Goal: Information Seeking & Learning: Learn about a topic

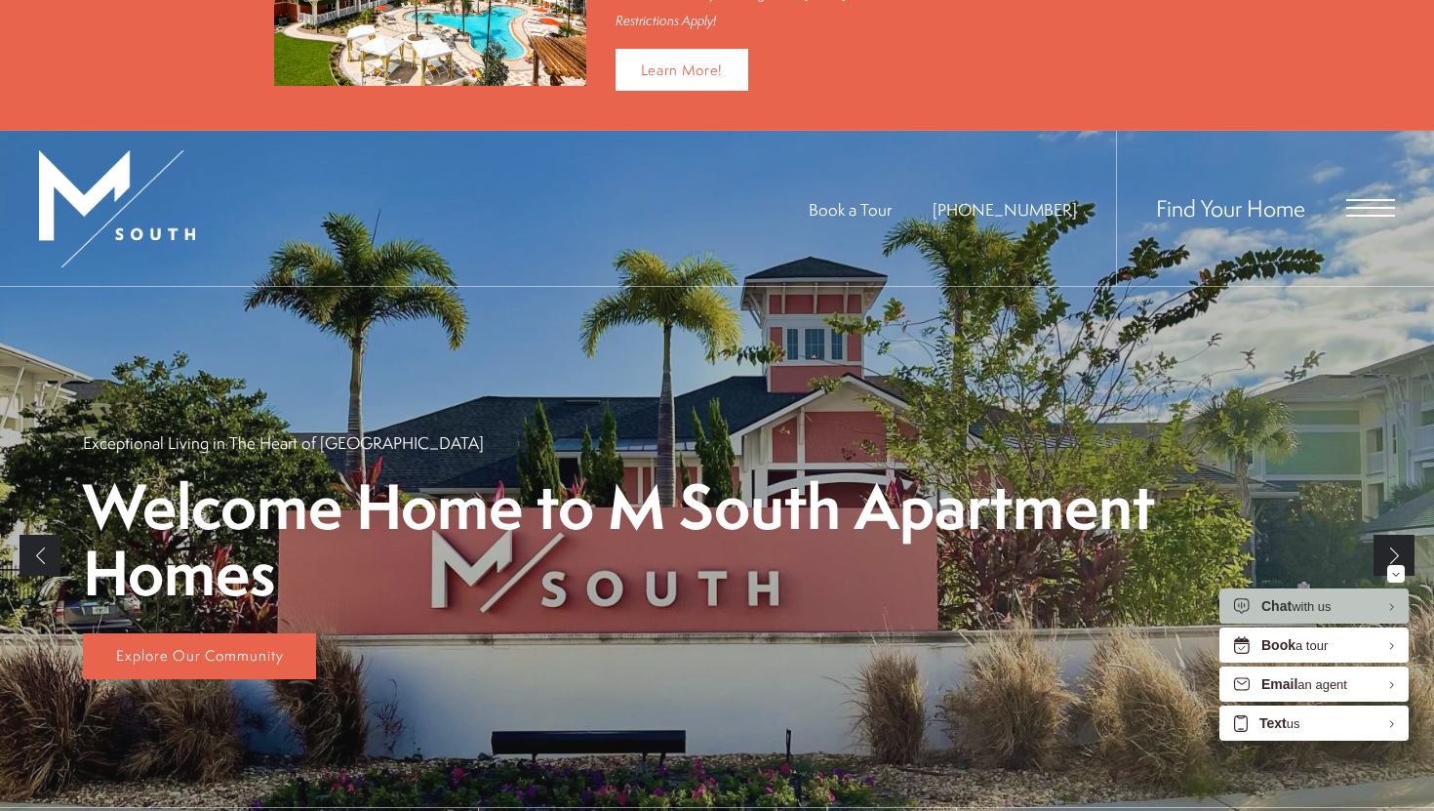
scroll to position [168, 0]
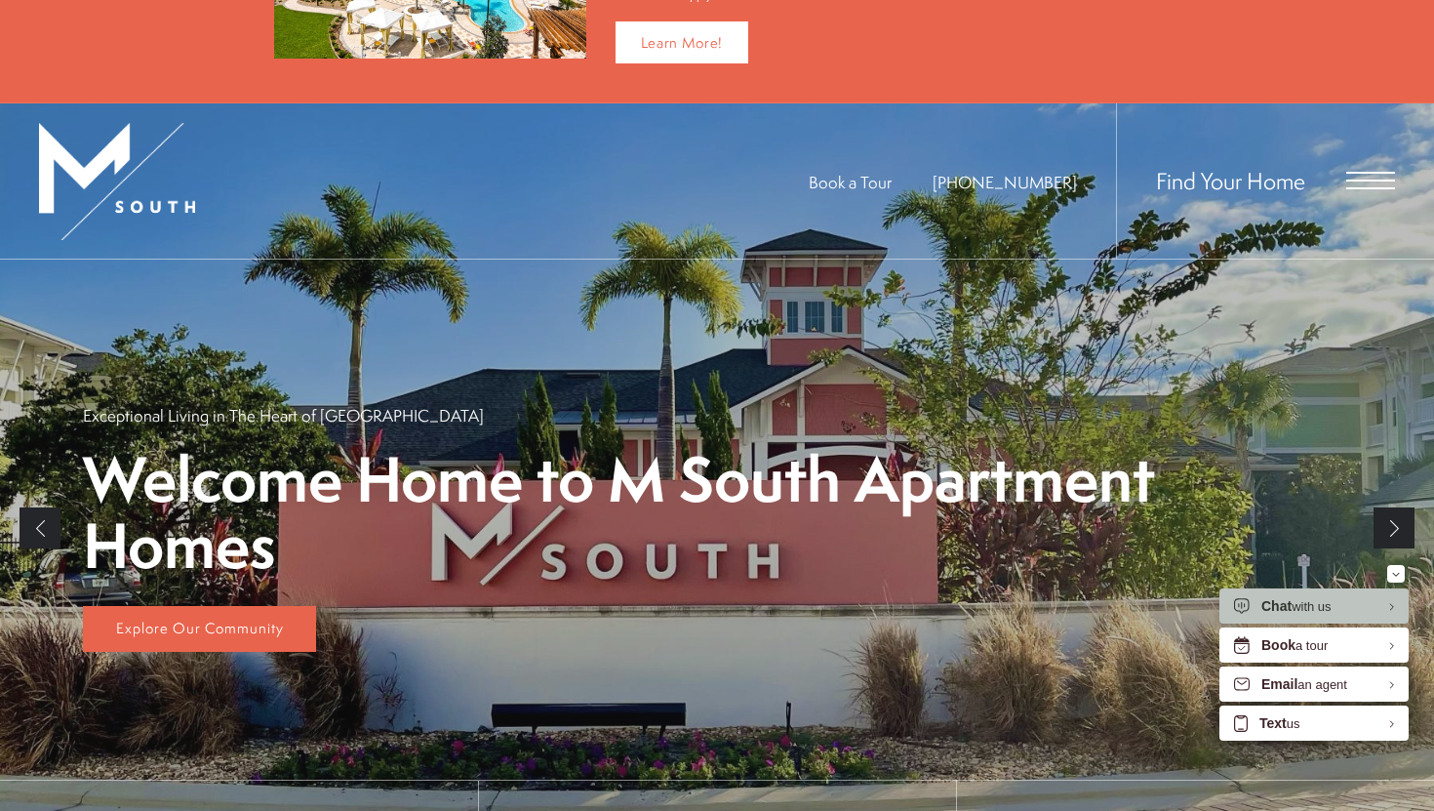
click at [1359, 181] on span "Open Menu" at bounding box center [1370, 181] width 49 height 18
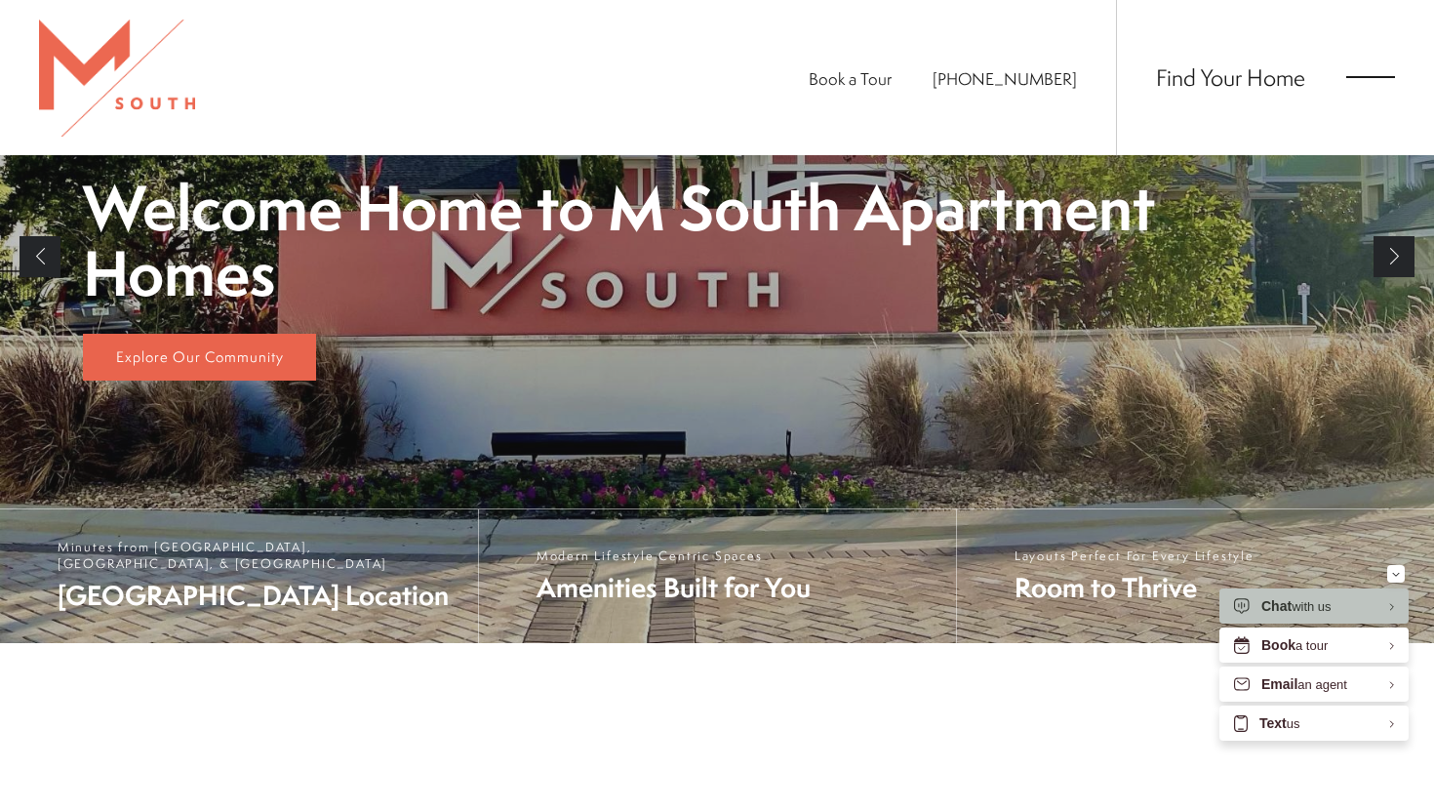
scroll to position [0, 0]
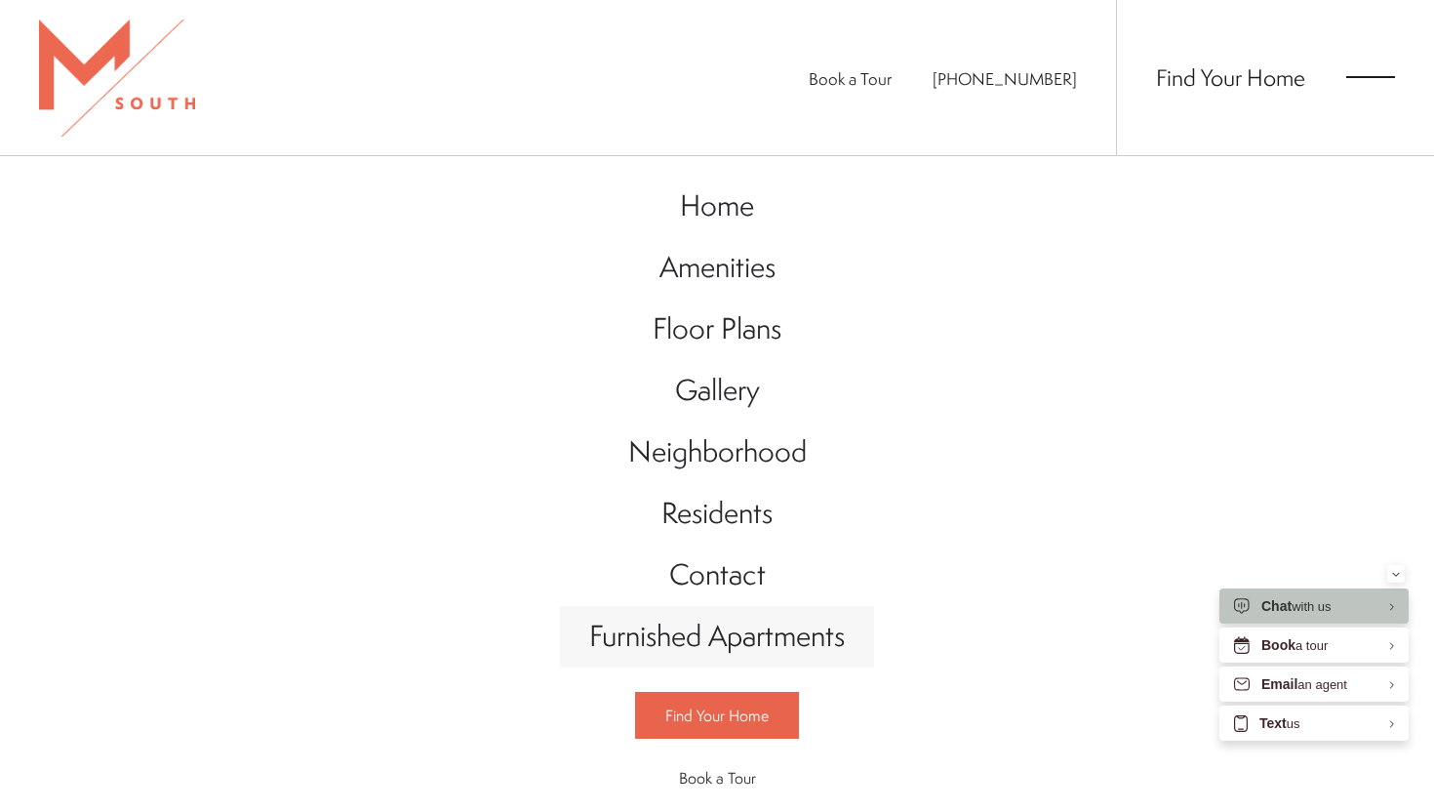
click at [761, 652] on span "Furnished Apartments" at bounding box center [717, 636] width 256 height 40
click at [727, 328] on span "Floor Plans" at bounding box center [717, 328] width 129 height 40
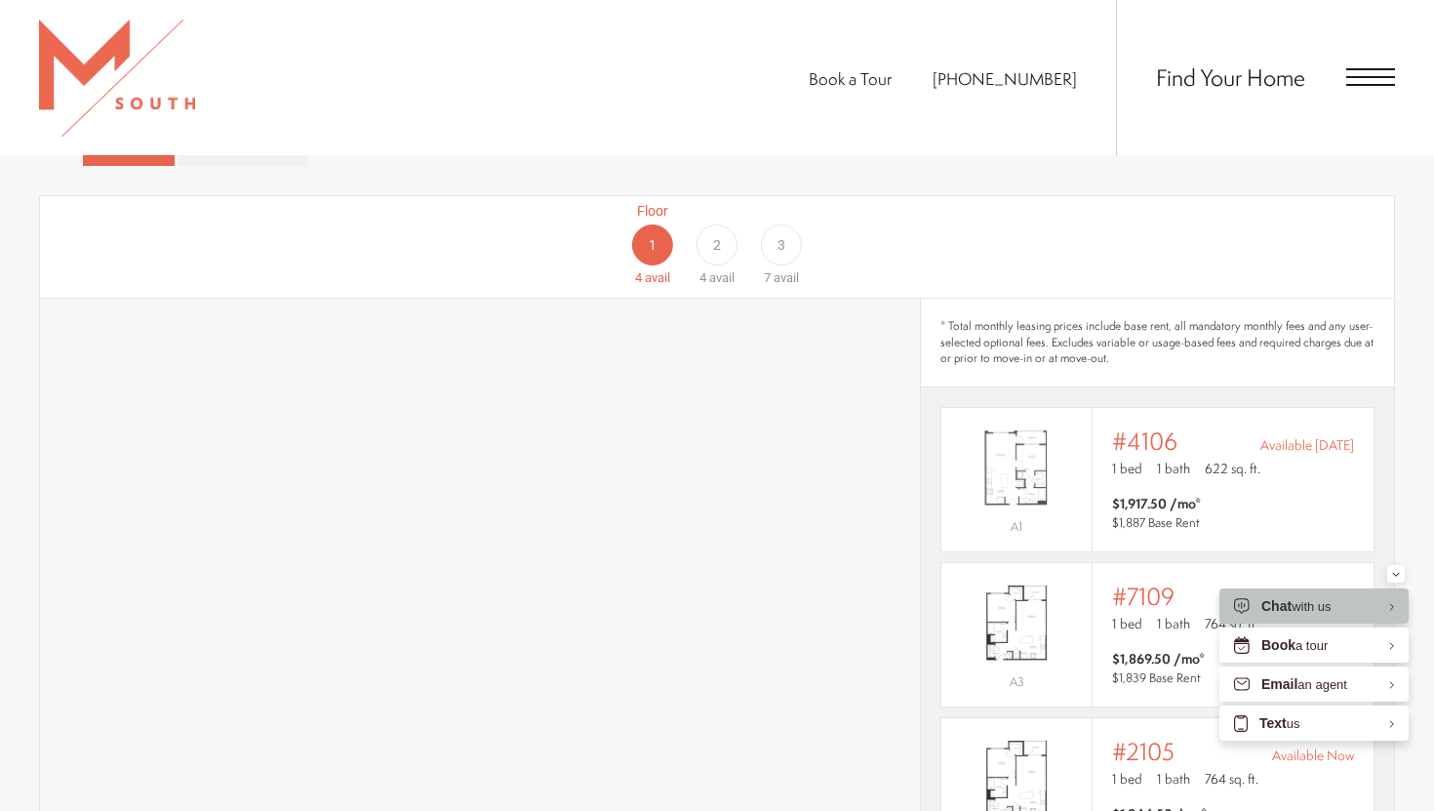
scroll to position [1198, 0]
click at [712, 267] on span "avail" at bounding box center [721, 274] width 25 height 15
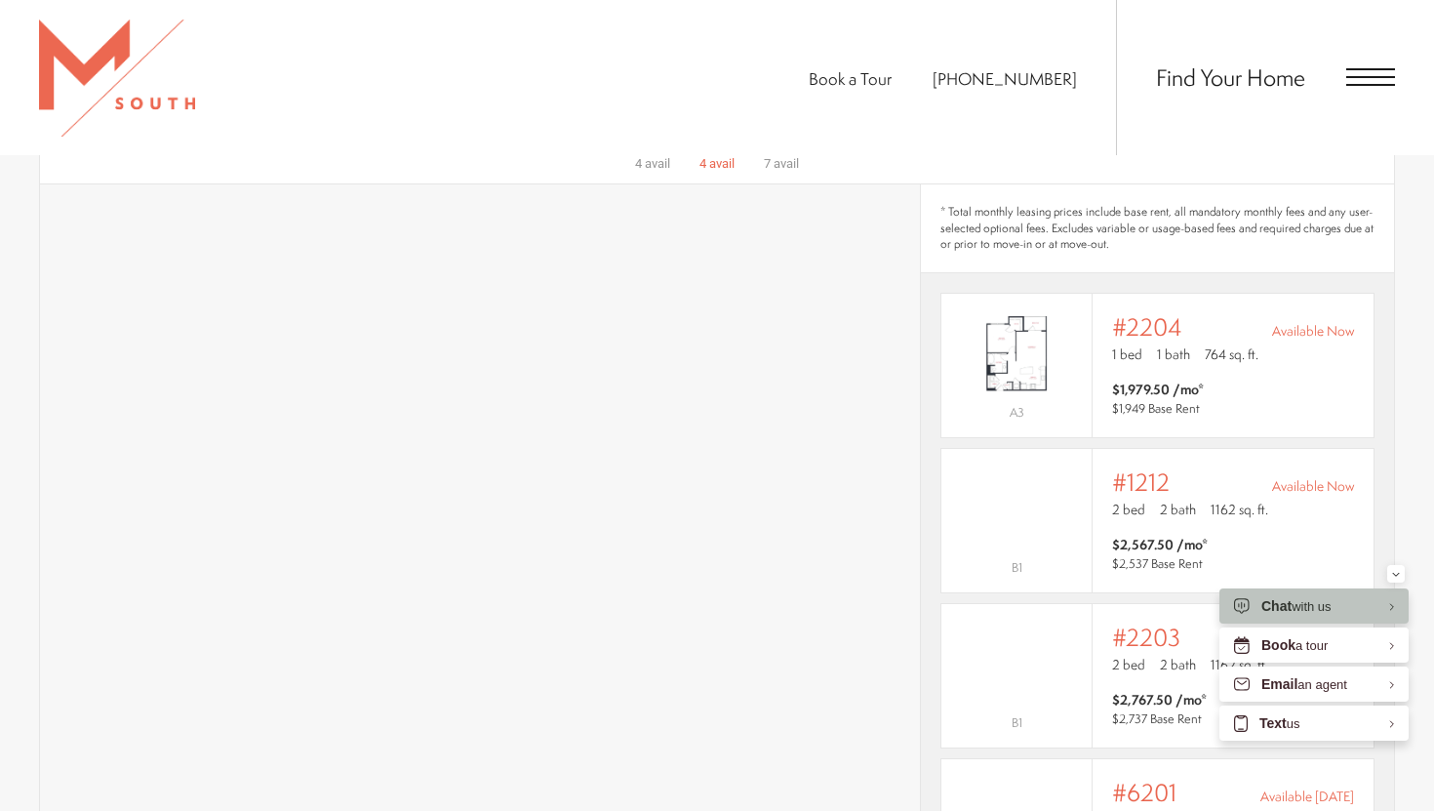
scroll to position [1319, 0]
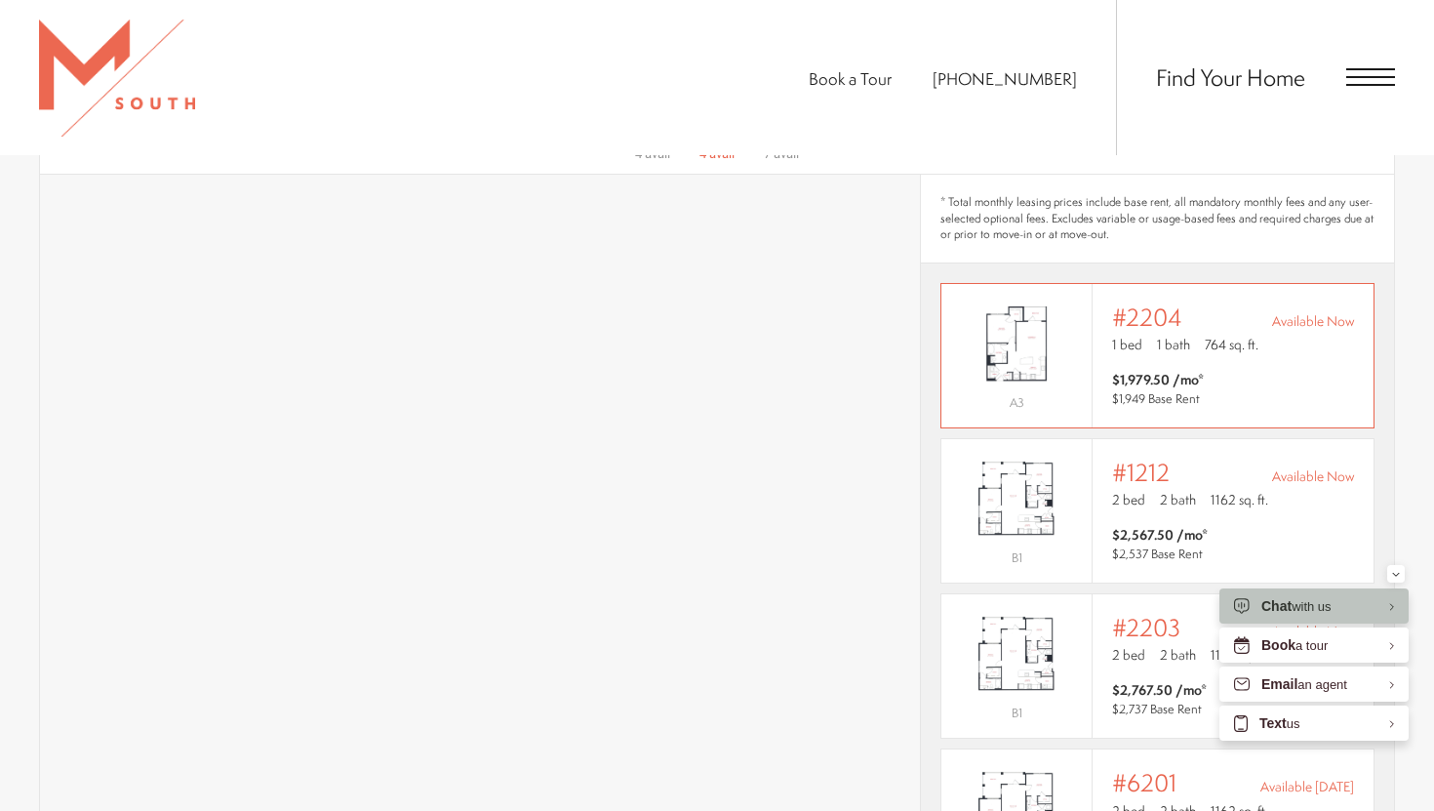
click at [1026, 311] on img "View #2204" at bounding box center [1016, 344] width 150 height 95
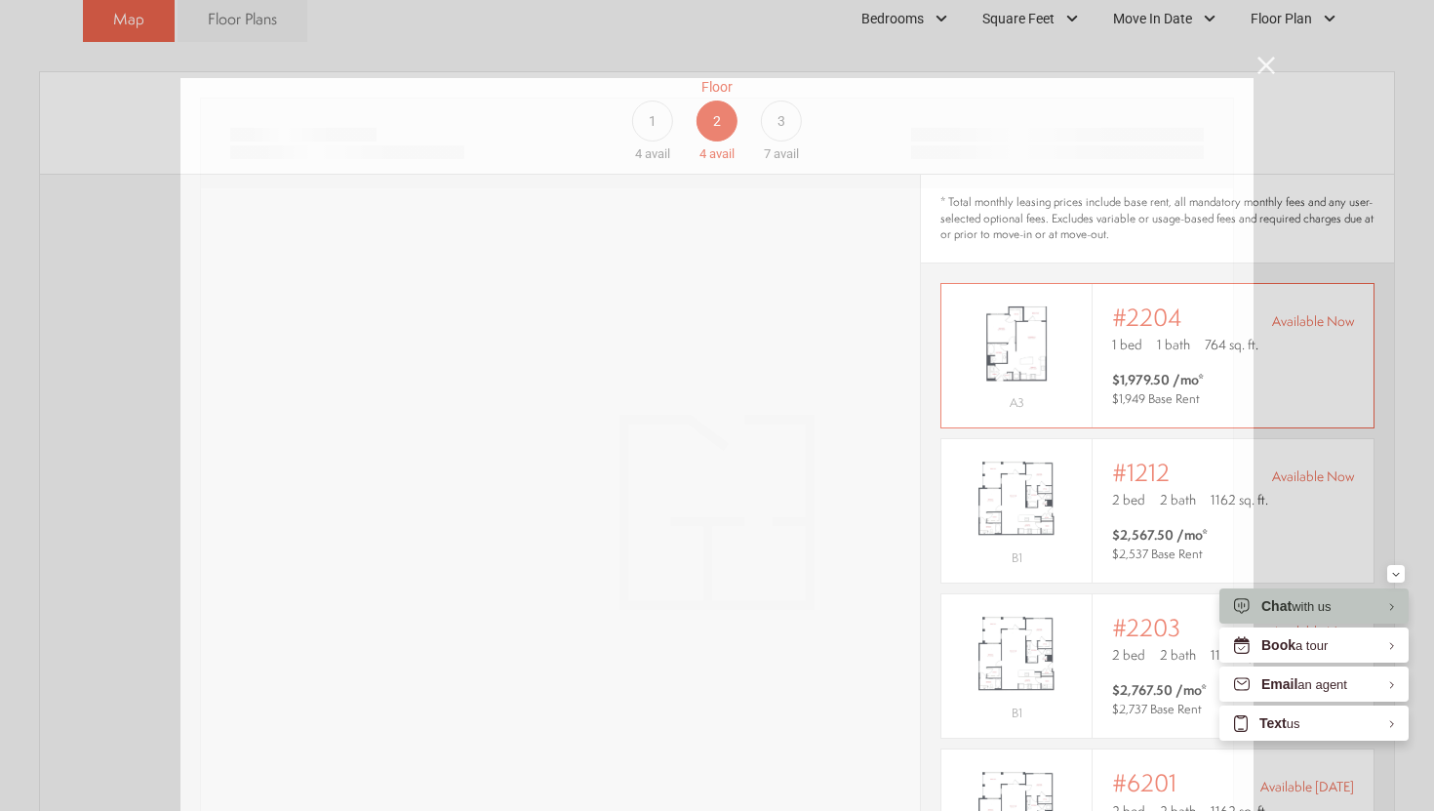
scroll to position [0, 0]
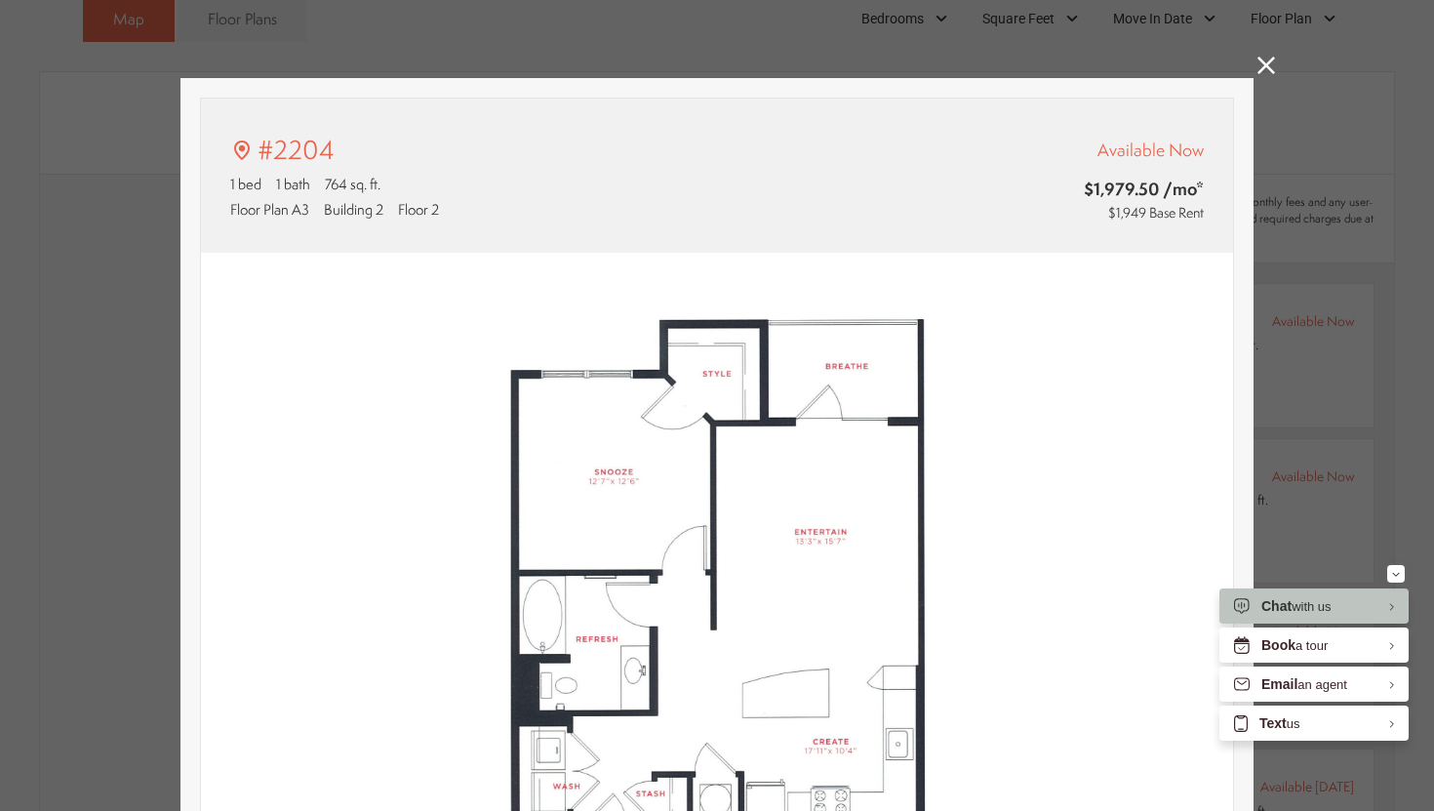
type input "**********"
click at [1259, 58] on icon at bounding box center [1266, 66] width 18 height 18
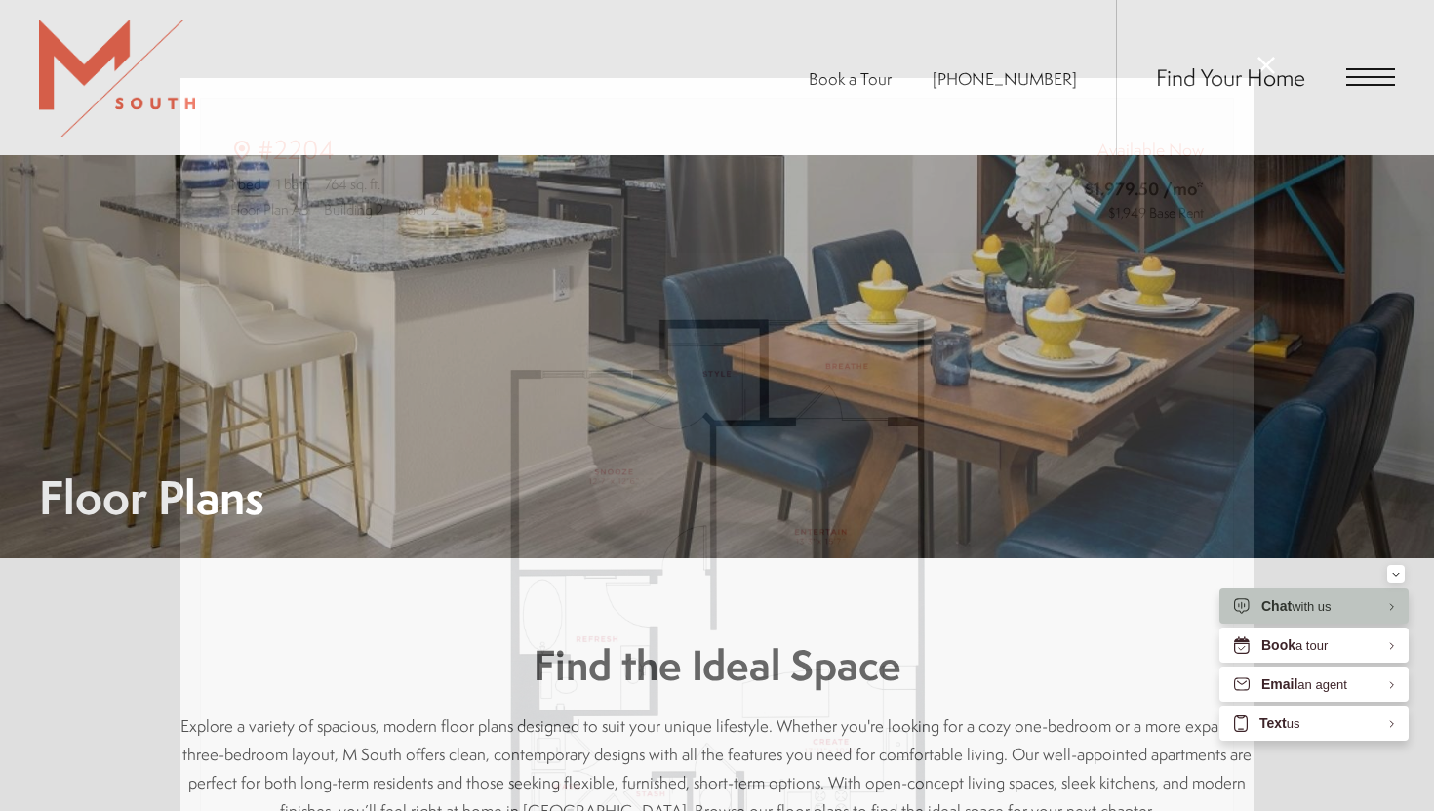
scroll to position [1319, 0]
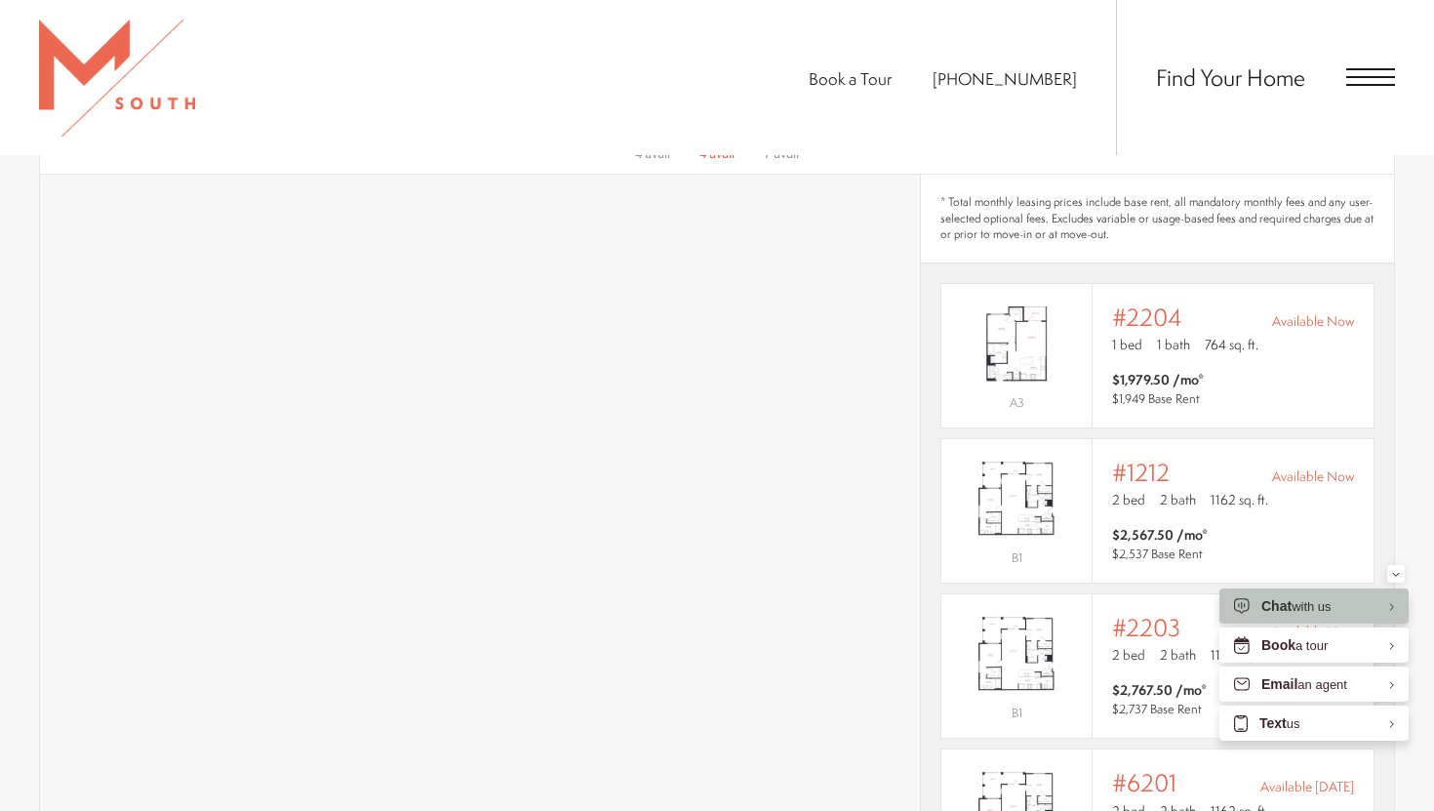
click at [1372, 75] on span "Open Menu" at bounding box center [1370, 77] width 49 height 18
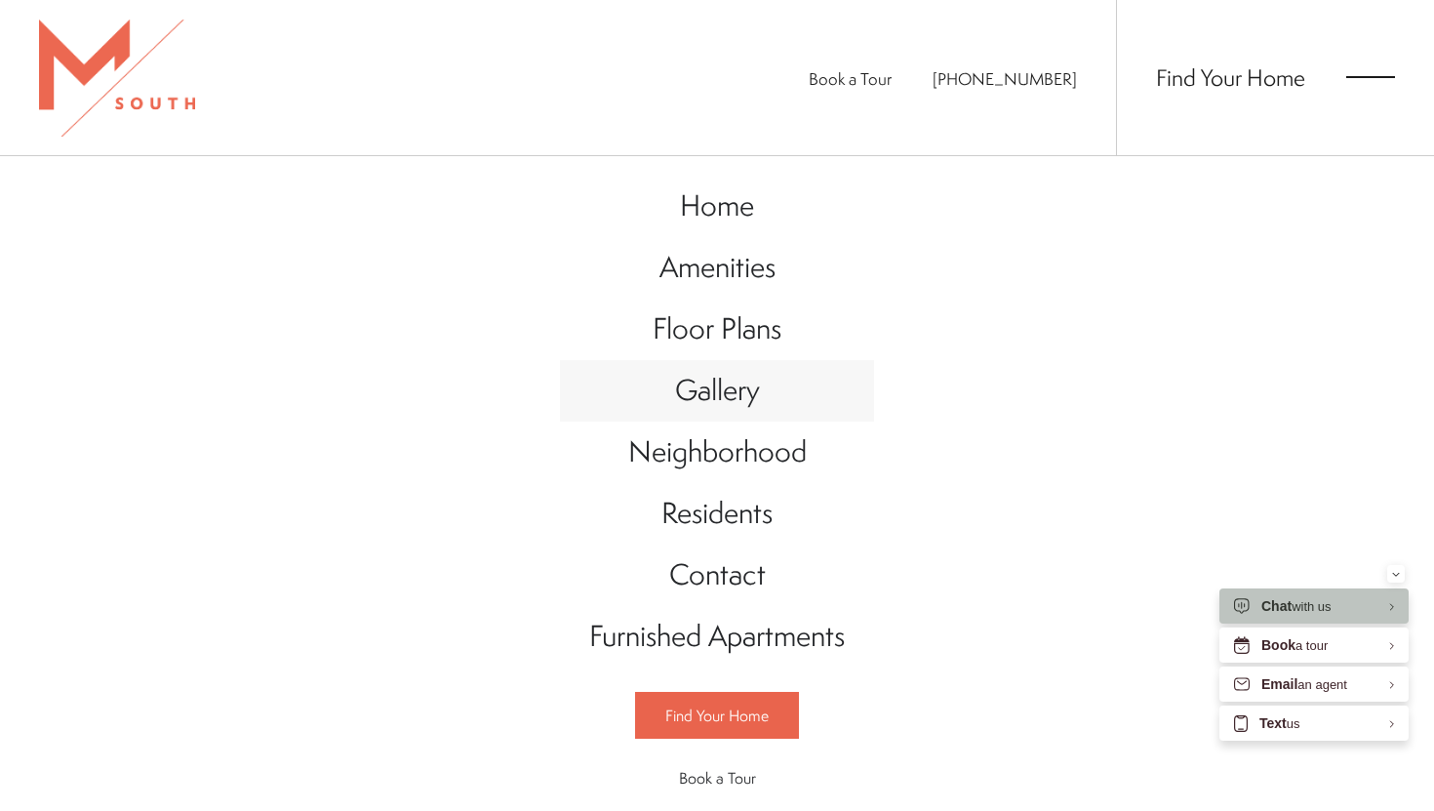
click at [726, 405] on span "Gallery" at bounding box center [717, 390] width 85 height 40
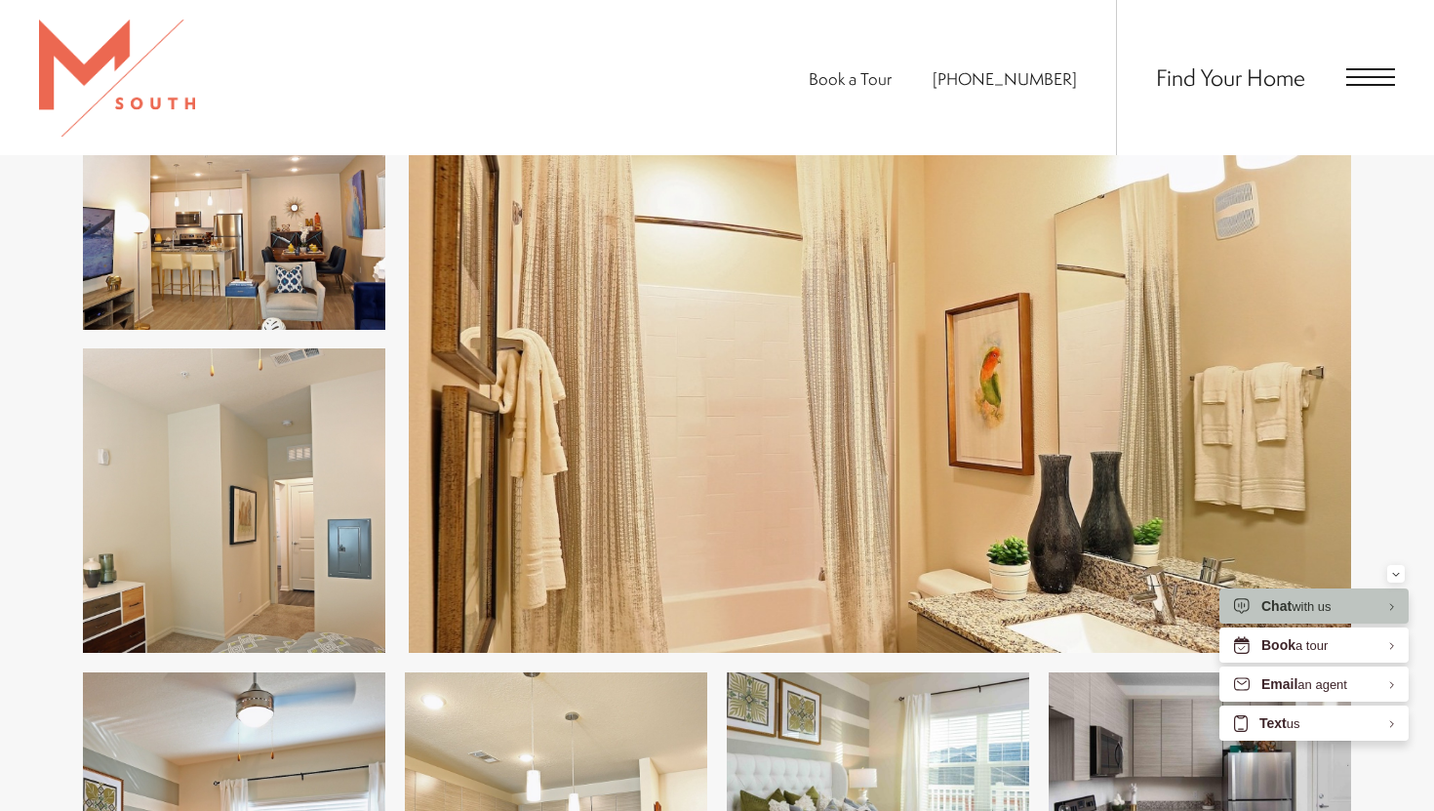
scroll to position [2201, 0]
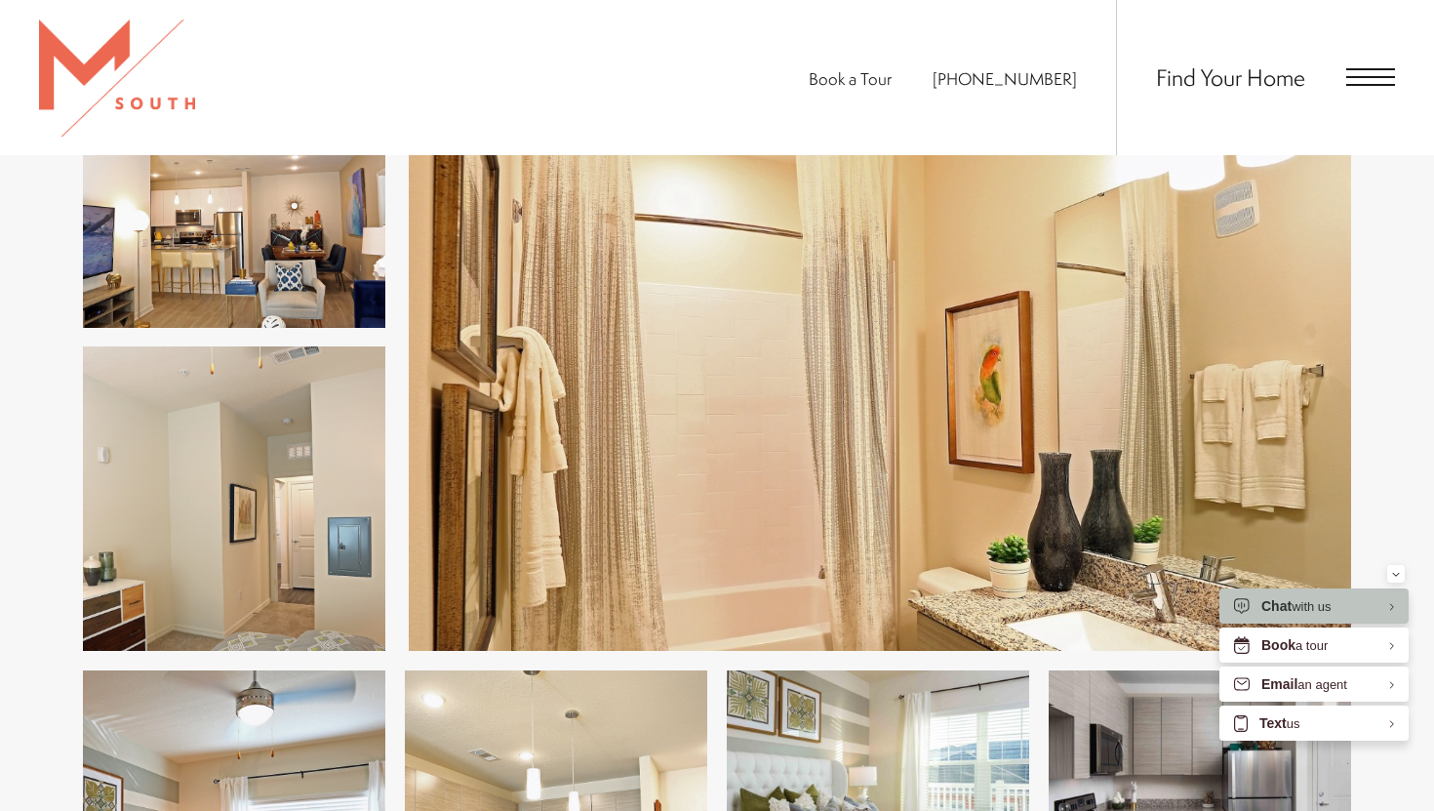
click at [328, 284] on img at bounding box center [234, 175] width 302 height 304
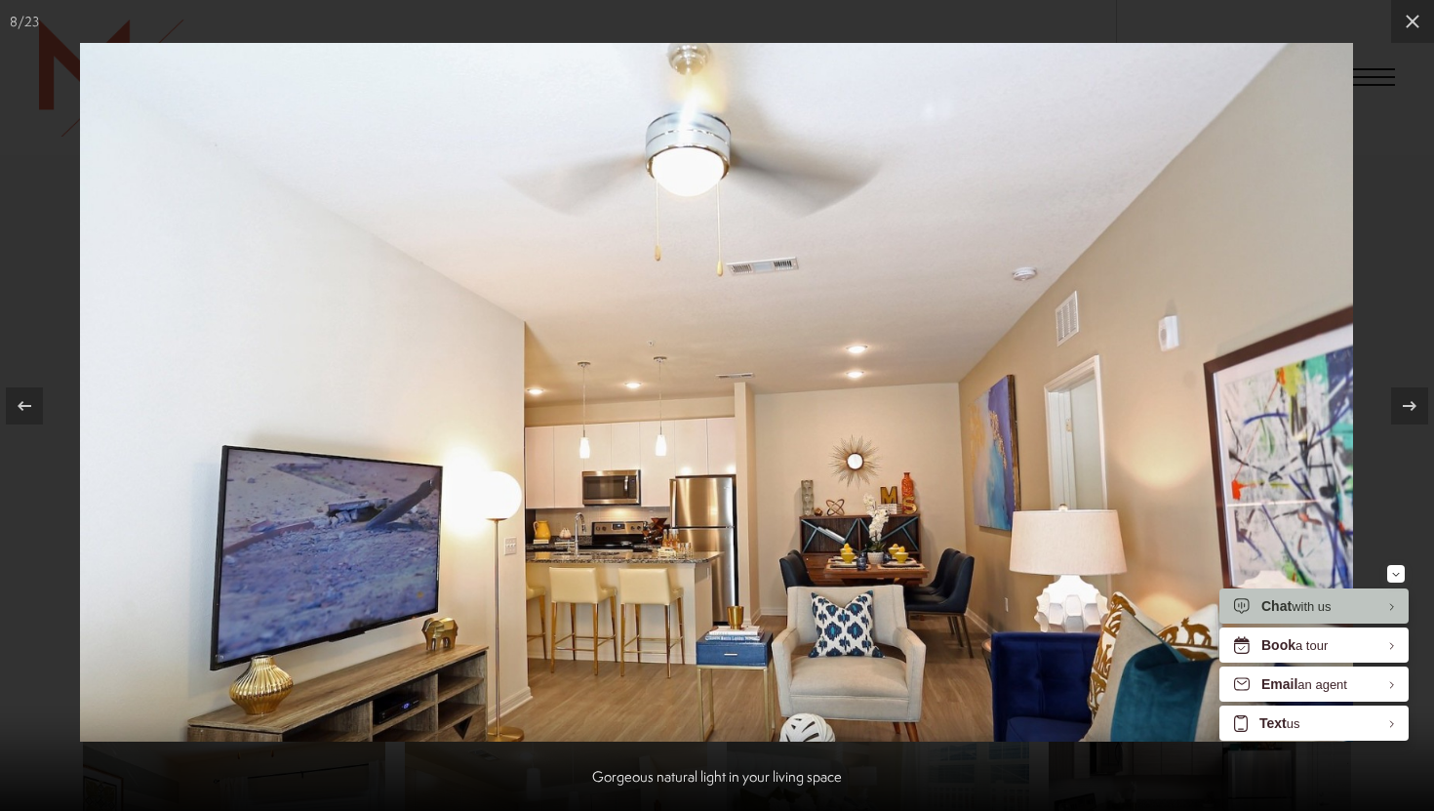
click at [19, 251] on div at bounding box center [717, 405] width 1434 height 811
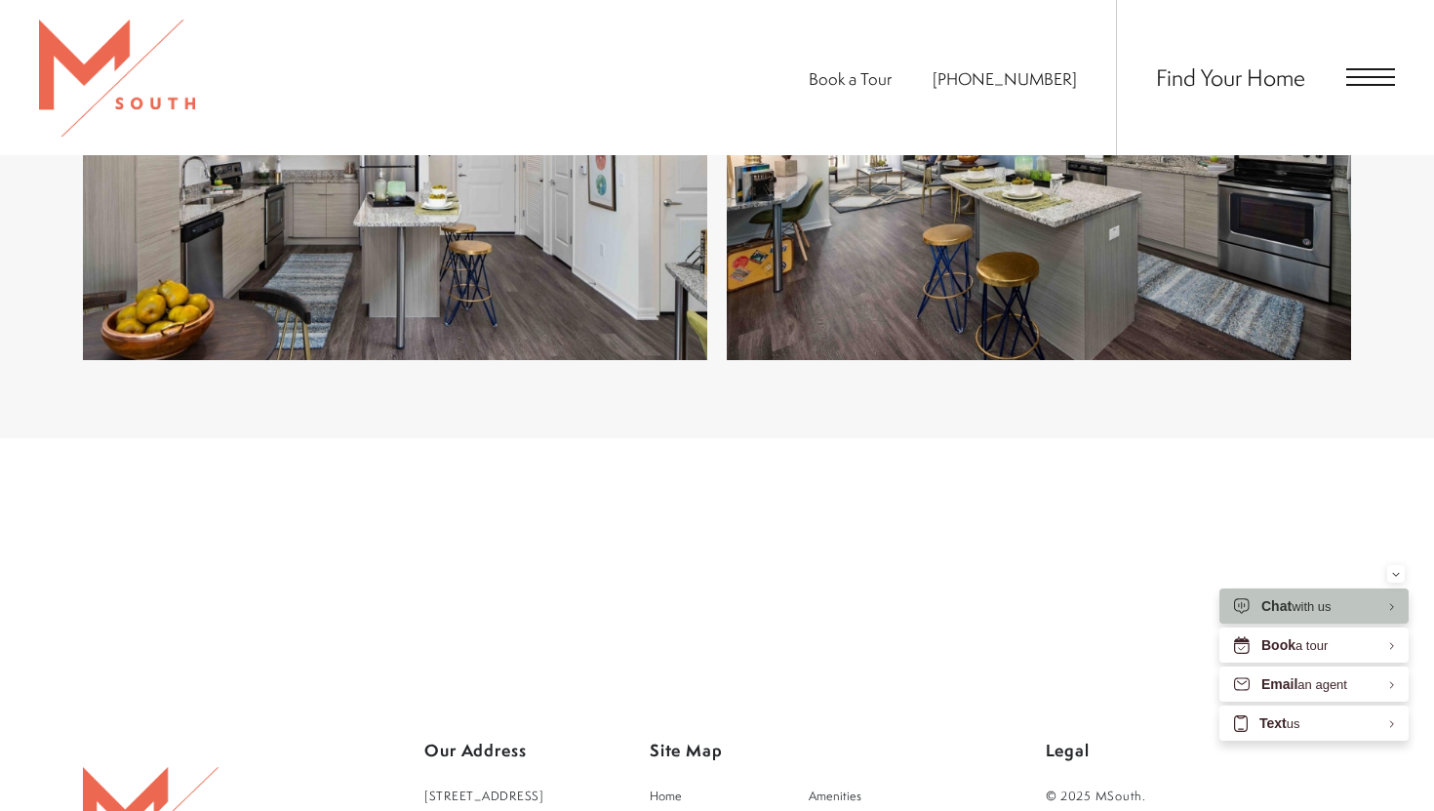
scroll to position [4984, 0]
